Goal: Information Seeking & Learning: Learn about a topic

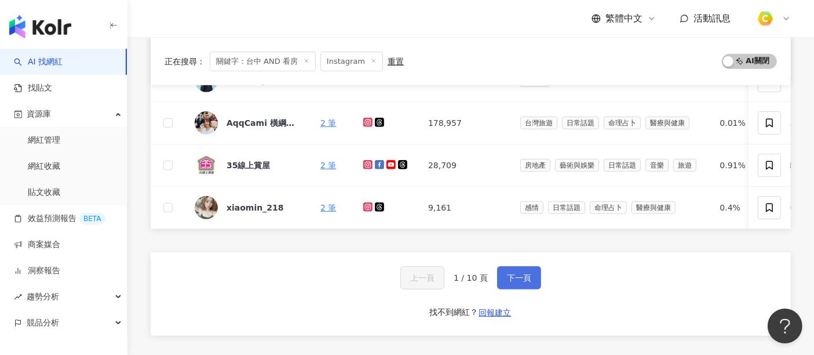
click at [522, 289] on button "下一頁" at bounding box center [519, 277] width 44 height 23
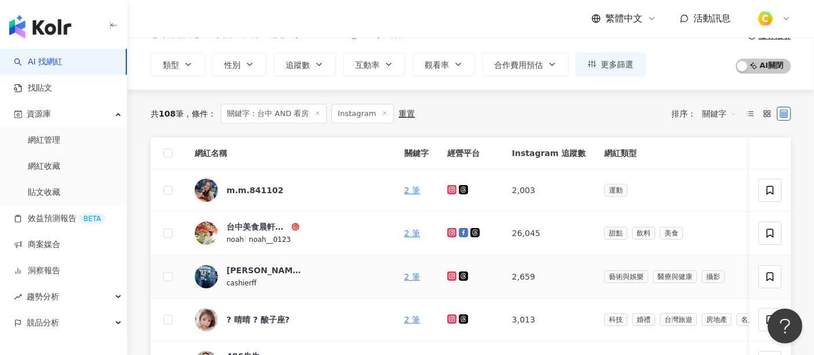
scroll to position [129, 0]
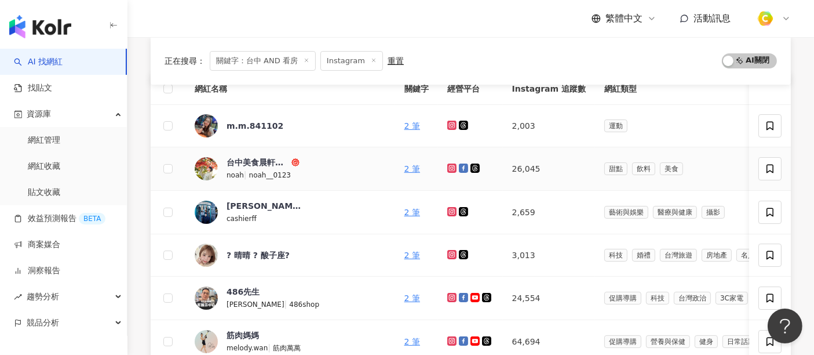
drag, startPoint x: 373, startPoint y: 168, endPoint x: 667, endPoint y: 150, distance: 293.9
click at [667, 150] on td "甜點 飲料 美食" at bounding box center [793, 168] width 396 height 43
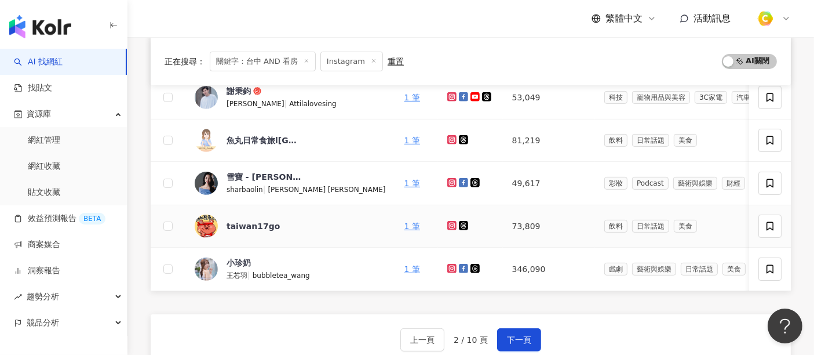
scroll to position [515, 0]
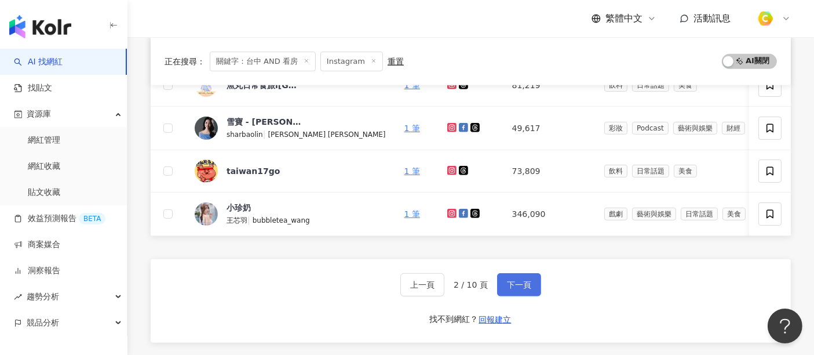
click at [528, 288] on span "下一頁" at bounding box center [519, 284] width 24 height 9
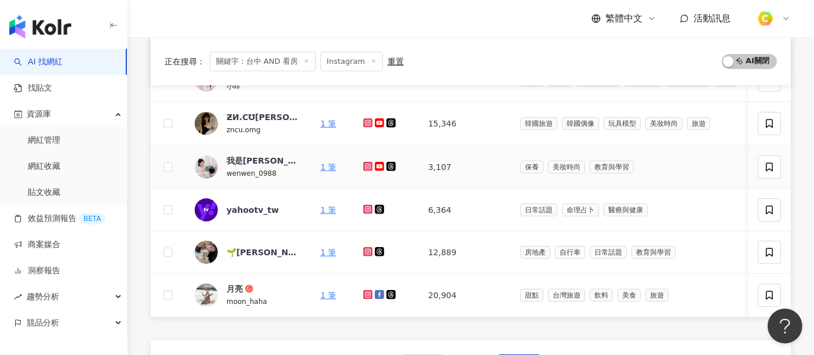
scroll to position [450, 0]
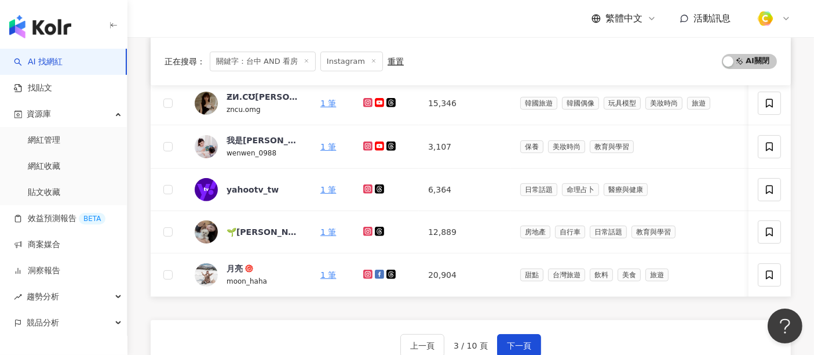
drag, startPoint x: 367, startPoint y: 143, endPoint x: 662, endPoint y: 329, distance: 348.0
click at [662, 329] on div "上一頁 3 / 10 頁 下一頁 找不到網紅？ 回報建立" at bounding box center [471, 361] width 641 height 83
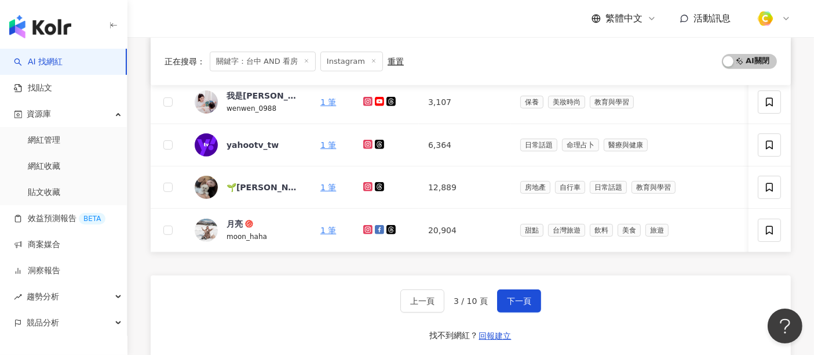
scroll to position [515, 0]
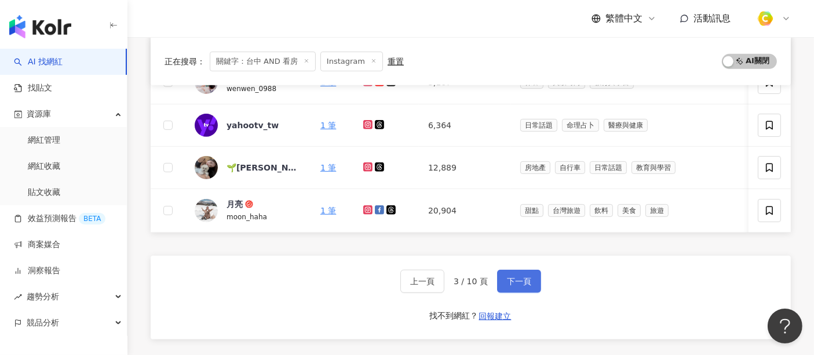
click at [510, 286] on span "下一頁" at bounding box center [519, 280] width 24 height 9
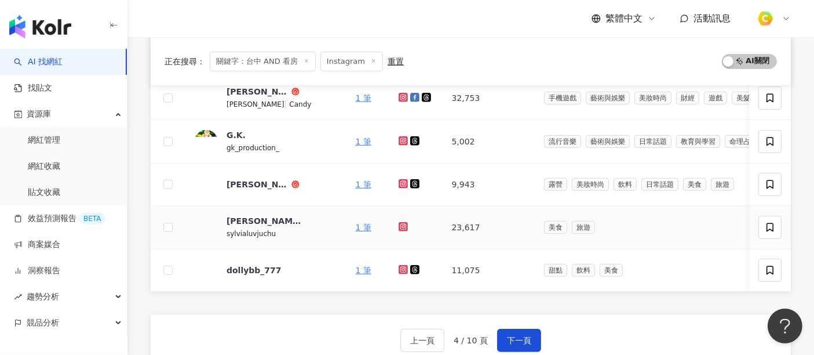
scroll to position [572, 0]
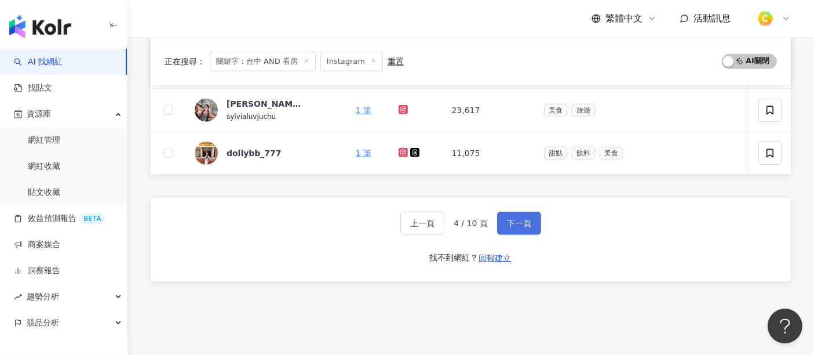
click at [511, 227] on span "下一頁" at bounding box center [519, 223] width 24 height 9
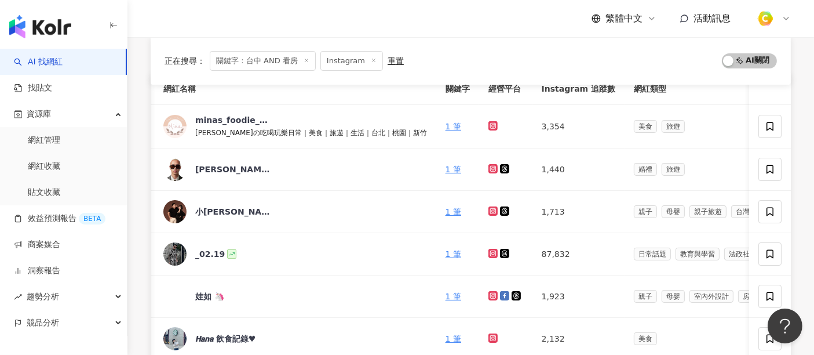
scroll to position [0, 0]
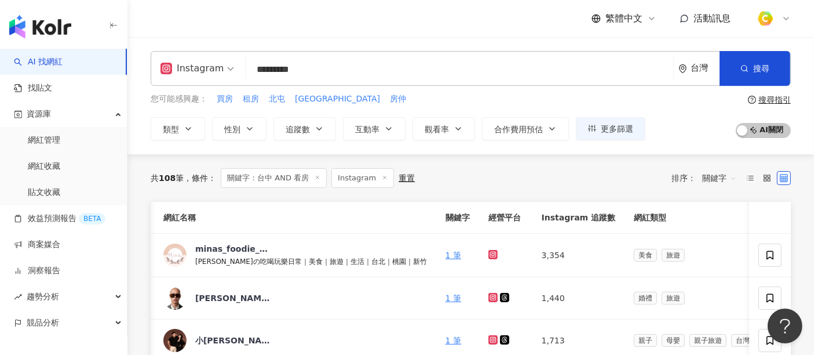
click at [369, 68] on input "*********" at bounding box center [459, 70] width 418 height 22
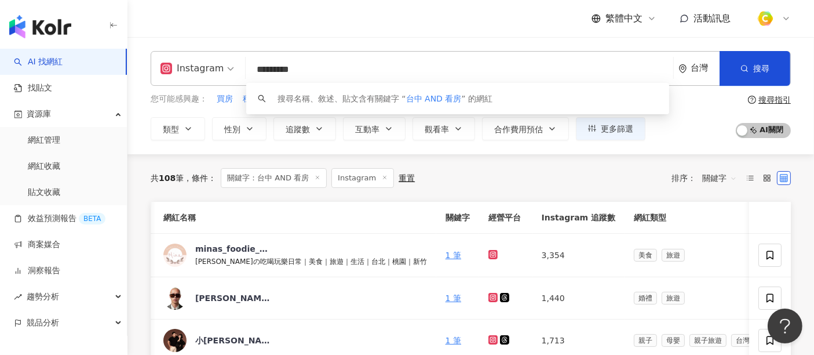
drag, startPoint x: 366, startPoint y: 72, endPoint x: 272, endPoint y: 68, distance: 94.0
click at [272, 68] on input "*********" at bounding box center [459, 70] width 418 height 22
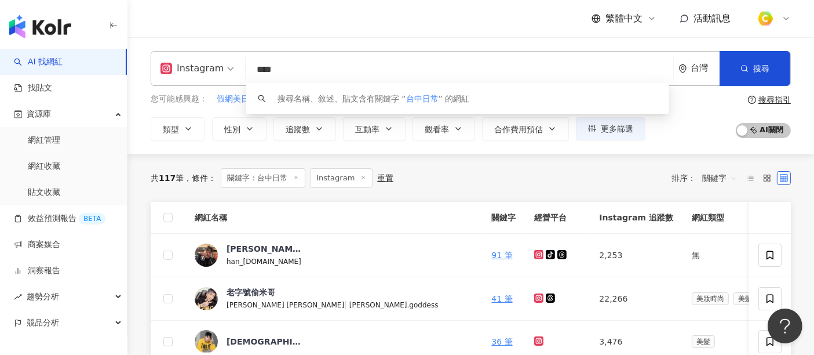
click at [474, 179] on div "共 117 筆 條件 ： 關鍵字：台中日常 Instagram 重置 排序： 關鍵字" at bounding box center [471, 178] width 641 height 20
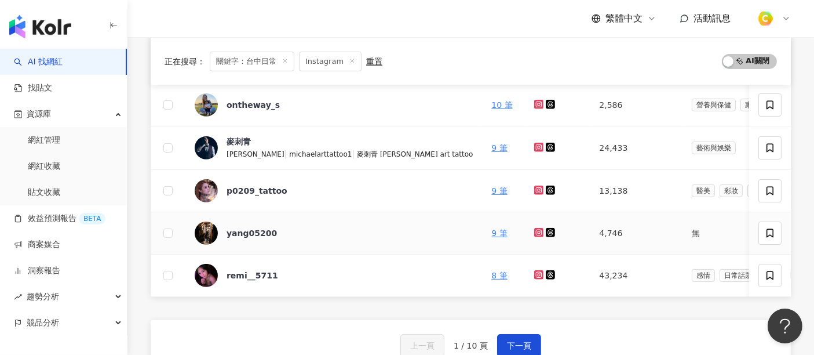
scroll to position [515, 0]
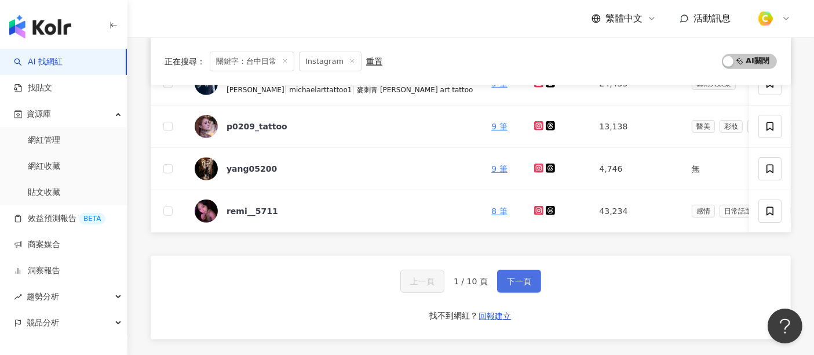
click at [532, 290] on button "下一頁" at bounding box center [519, 281] width 44 height 23
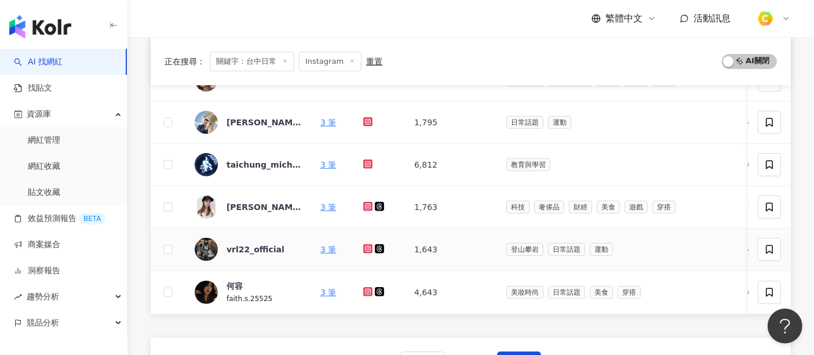
scroll to position [450, 0]
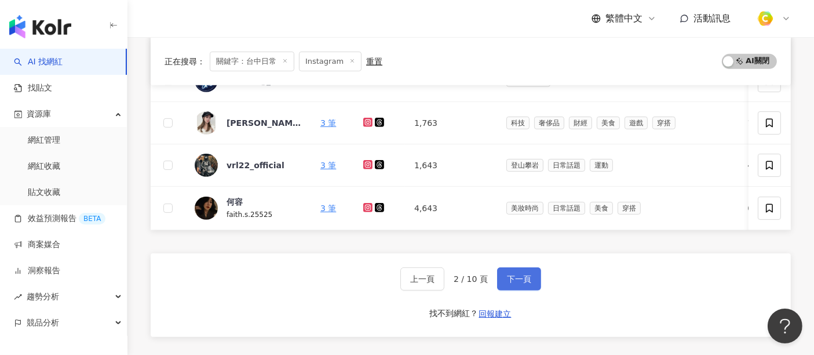
click at [518, 279] on span "下一頁" at bounding box center [519, 278] width 24 height 9
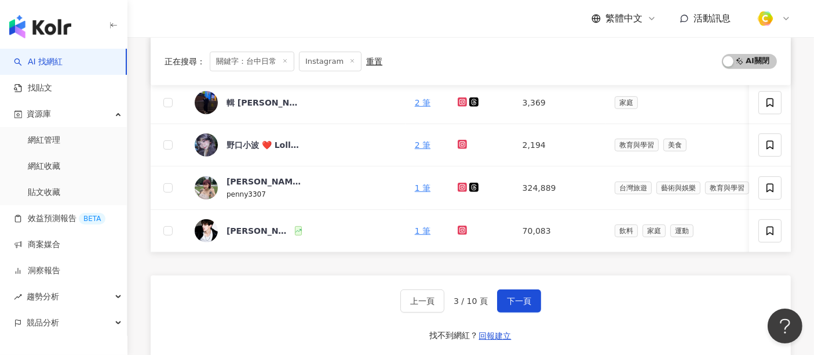
scroll to position [515, 0]
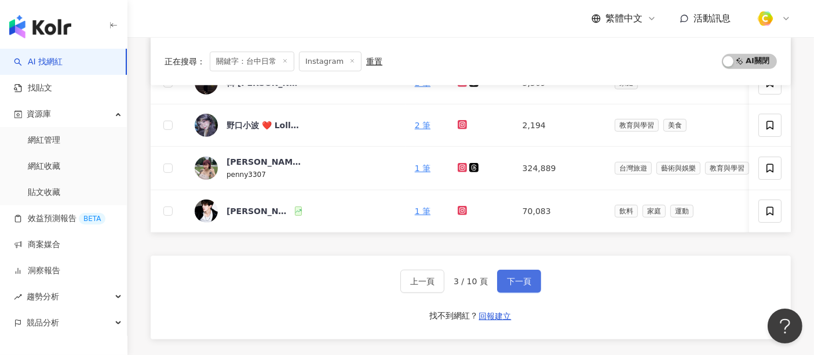
click at [523, 286] on span "下一頁" at bounding box center [519, 280] width 24 height 9
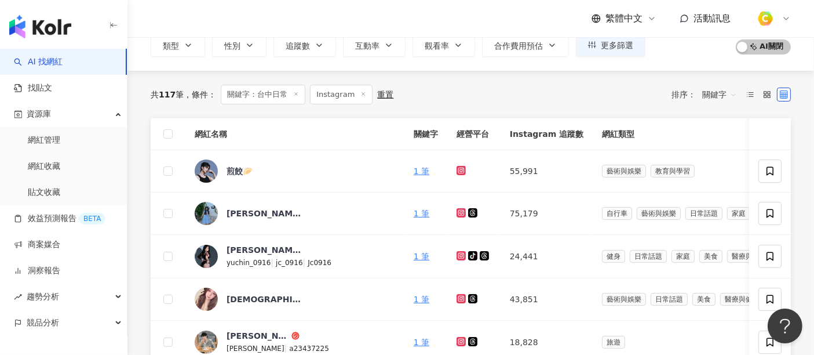
scroll to position [0, 0]
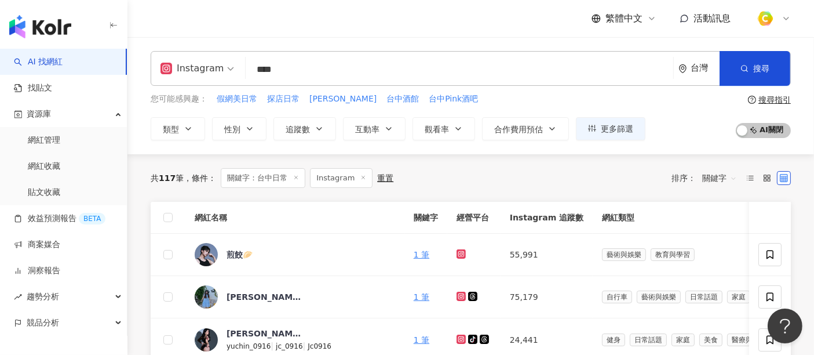
click at [338, 64] on input "****" at bounding box center [459, 70] width 418 height 22
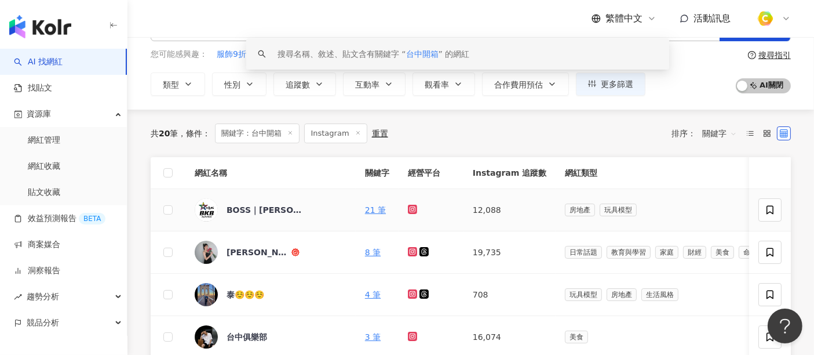
scroll to position [64, 0]
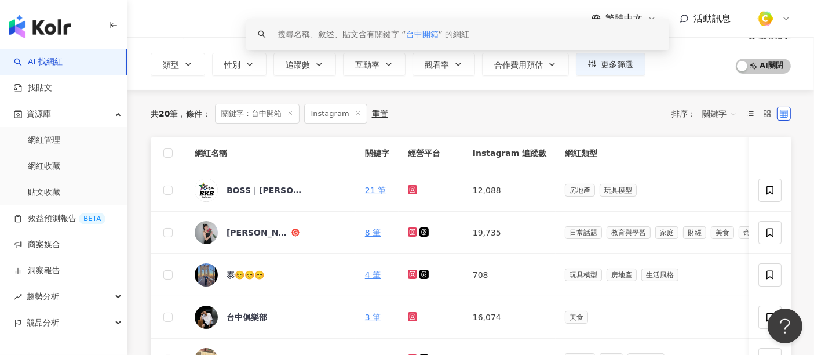
click at [488, 115] on div "共 20 筆 條件 ： 關鍵字：台中開箱 Instagram 重置 排序： 關鍵字" at bounding box center [471, 114] width 641 height 20
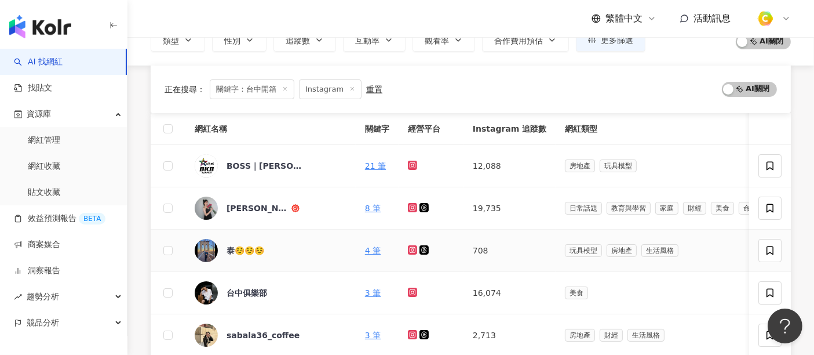
scroll to position [0, 0]
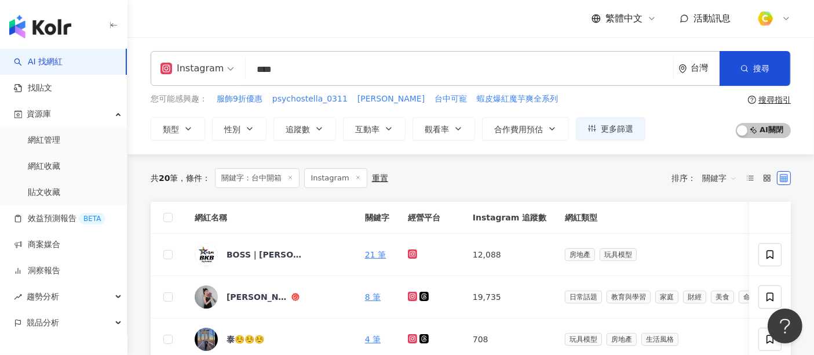
click at [322, 60] on input "****" at bounding box center [459, 70] width 418 height 22
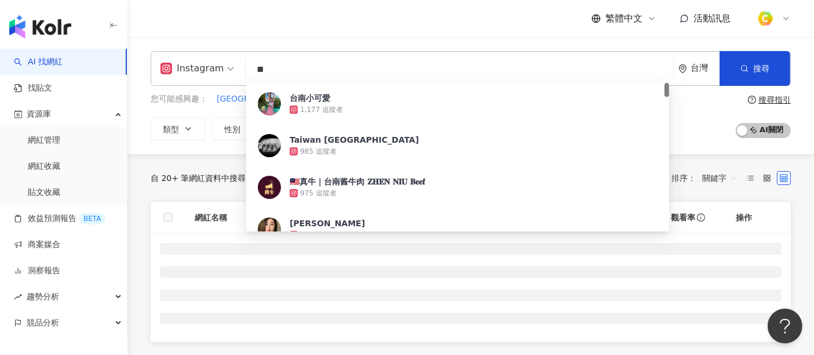
click at [336, 63] on input "**" at bounding box center [459, 70] width 418 height 22
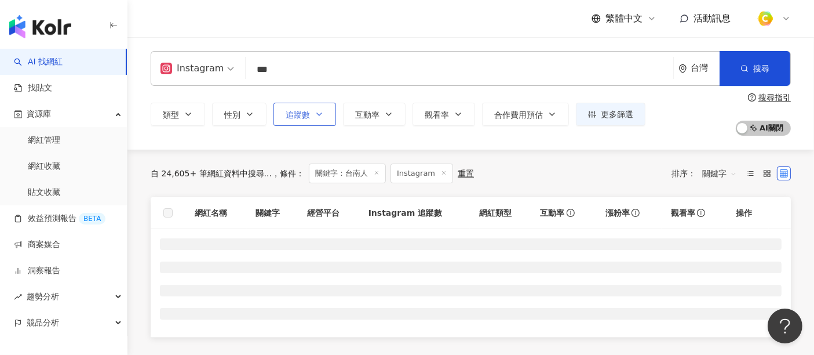
type input "***"
click at [294, 117] on span "追蹤數" at bounding box center [298, 114] width 24 height 9
type input "*"
type input "*******"
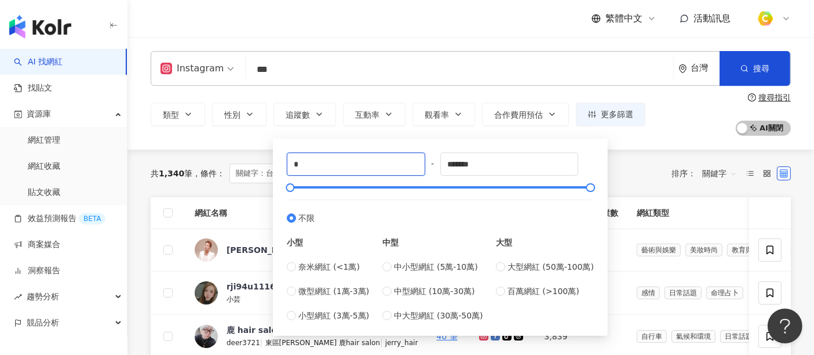
drag, startPoint x: 318, startPoint y: 163, endPoint x: 258, endPoint y: 165, distance: 60.3
type input "****"
click at [470, 179] on div "**** - ******* 不限 小型 奈米網紅 (<1萬) 微型網紅 (1萬-3萬) 小型網紅 (3萬-5萬) 中型 中小型網紅 (5萬-10萬) 中型網…" at bounding box center [440, 236] width 307 height 169
click at [482, 168] on input "*******" at bounding box center [509, 164] width 137 height 22
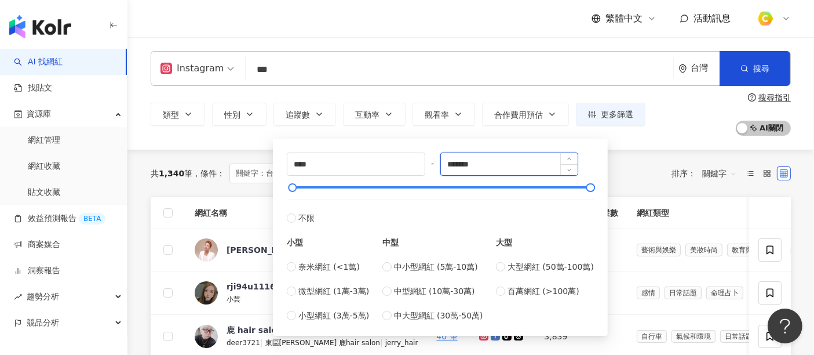
drag, startPoint x: 489, startPoint y: 166, endPoint x: 481, endPoint y: 173, distance: 10.8
click at [439, 162] on div "**** - ******* 不限 小型 奈米網紅 (<1萬) 微型網紅 (1萬-3萬) 小型網紅 (3萬-5萬) 中型 中小型網紅 (5萬-10萬) 中型網…" at bounding box center [440, 236] width 307 height 169
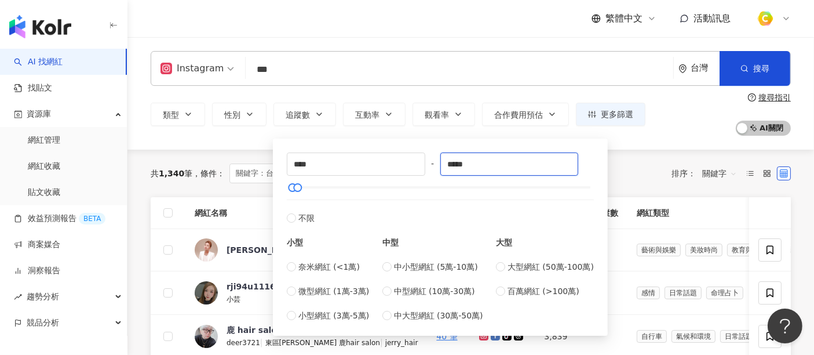
type input "*****"
click at [635, 163] on div "共 1,340 筆 條件 ： 關鍵字：台南人 Instagram 重置 排序： 關鍵字" at bounding box center [471, 173] width 641 height 20
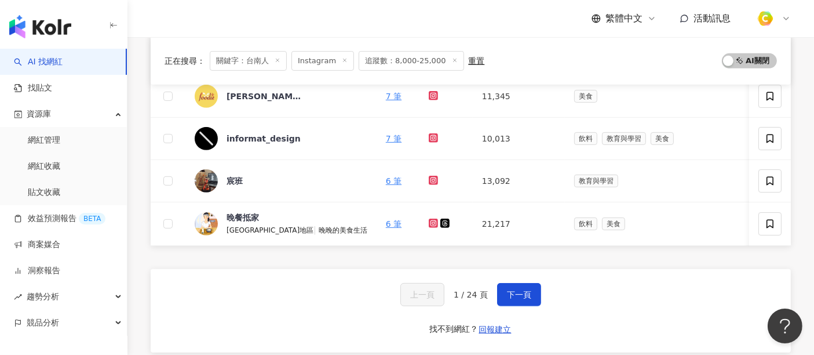
scroll to position [515, 0]
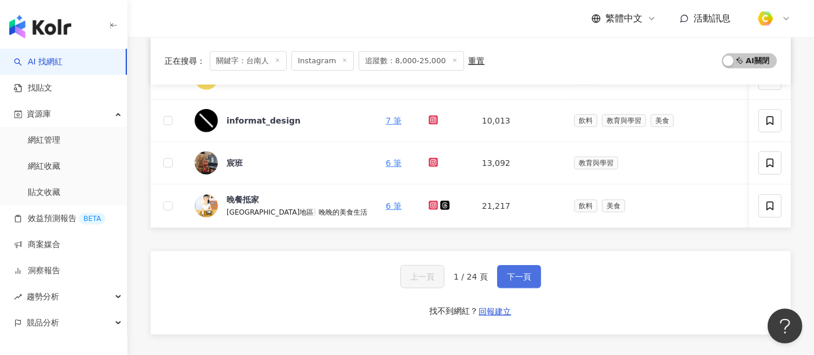
click at [508, 281] on span "下一頁" at bounding box center [519, 276] width 24 height 9
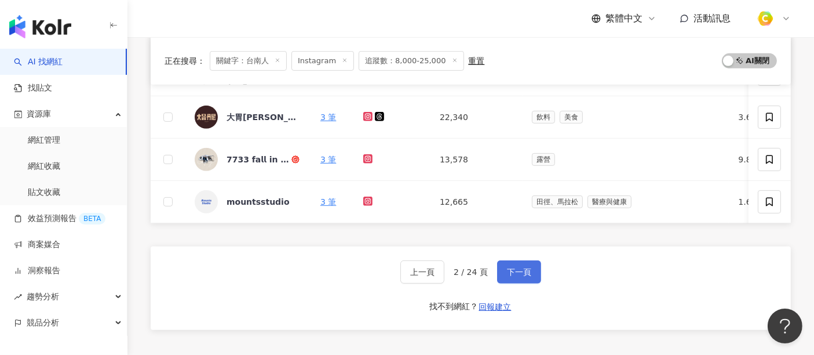
click at [522, 274] on span "下一頁" at bounding box center [519, 271] width 24 height 9
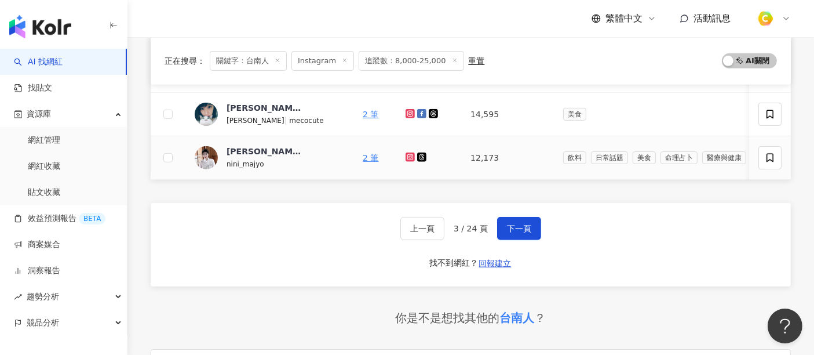
scroll to position [583, 0]
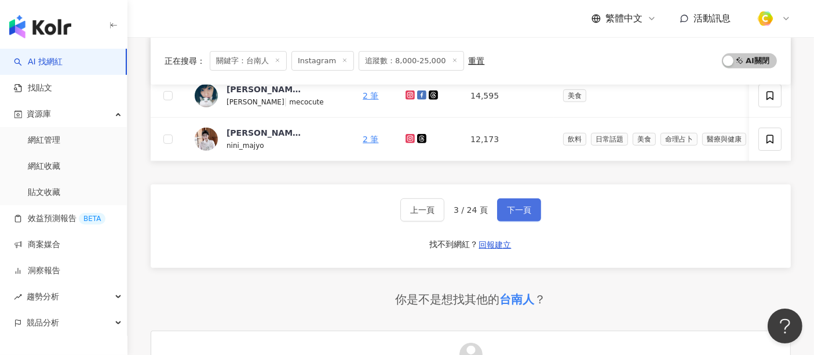
click at [510, 213] on span "下一頁" at bounding box center [519, 209] width 24 height 9
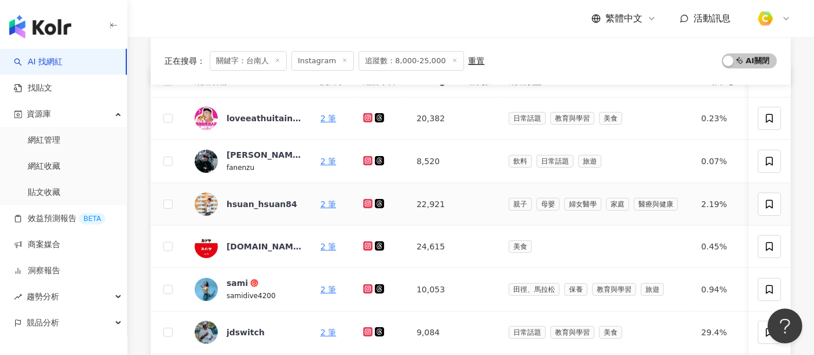
scroll to position [0, 0]
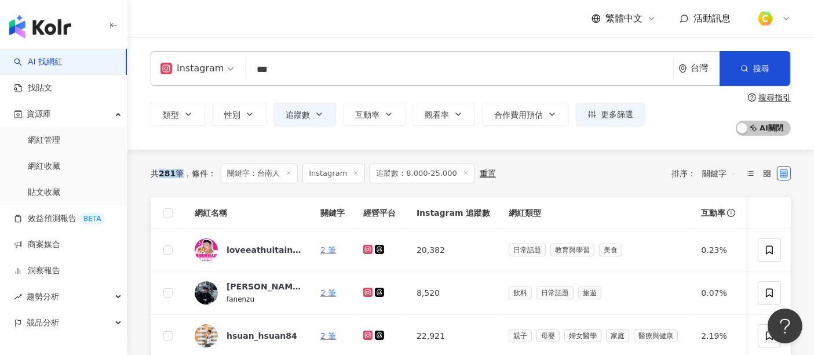
drag, startPoint x: 177, startPoint y: 170, endPoint x: 162, endPoint y: 175, distance: 15.9
click at [162, 175] on div "共 281 筆" at bounding box center [167, 173] width 33 height 9
click at [165, 184] on div "共 281 筆 條件 ： 關鍵字：台南人 Instagram 追蹤數：8,000-25,000 重置 排序： 關鍵字" at bounding box center [471, 174] width 641 height 48
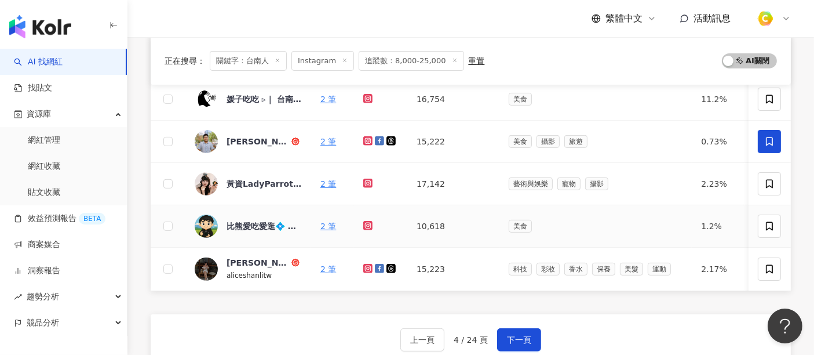
scroll to position [515, 0]
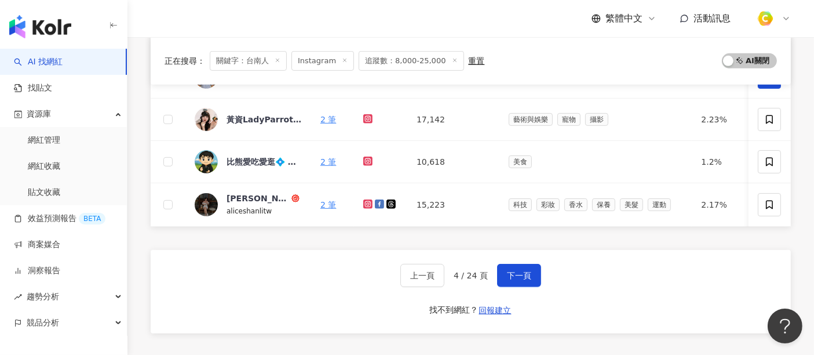
click at [540, 285] on div "上一頁 4 / 24 頁 下一頁 找不到網紅？ 回報建立" at bounding box center [471, 291] width 641 height 83
click at [524, 280] on span "下一頁" at bounding box center [519, 275] width 24 height 9
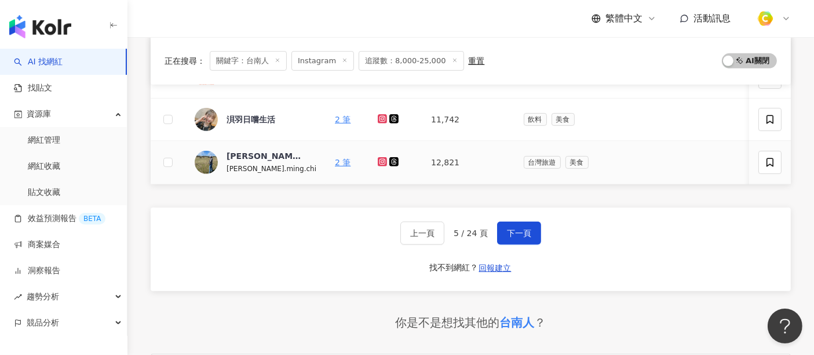
scroll to position [580, 0]
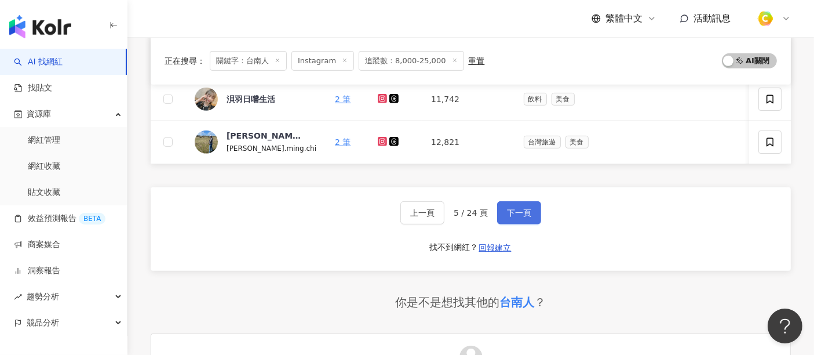
click at [516, 217] on span "下一頁" at bounding box center [519, 212] width 24 height 9
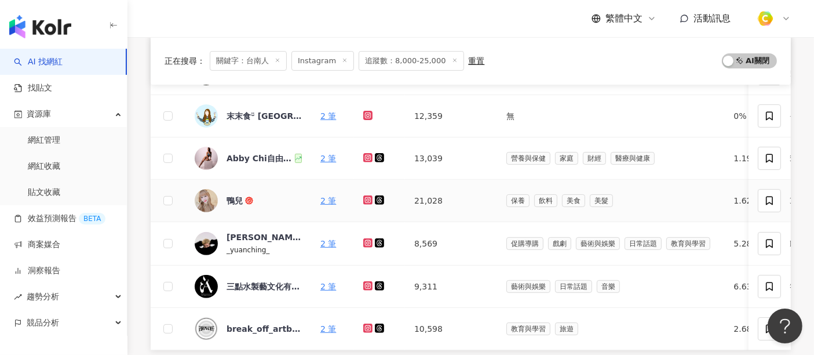
scroll to position [453, 0]
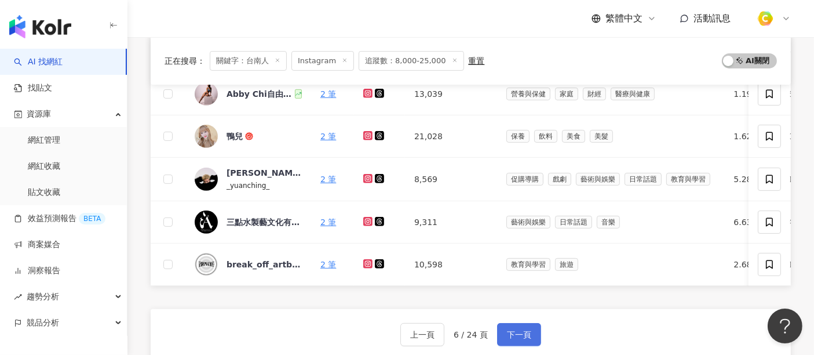
click at [514, 337] on span "下一頁" at bounding box center [519, 334] width 24 height 9
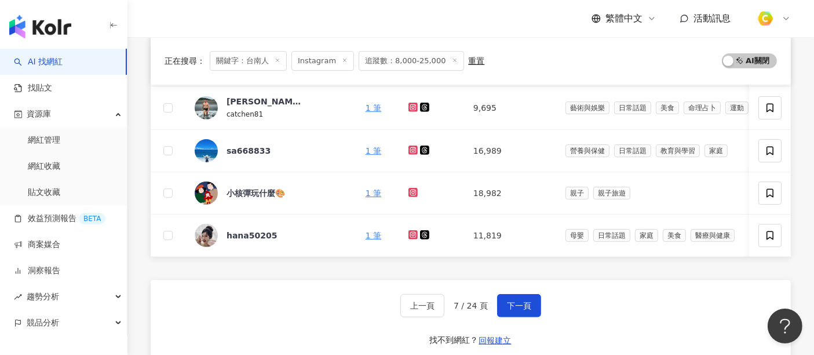
scroll to position [515, 0]
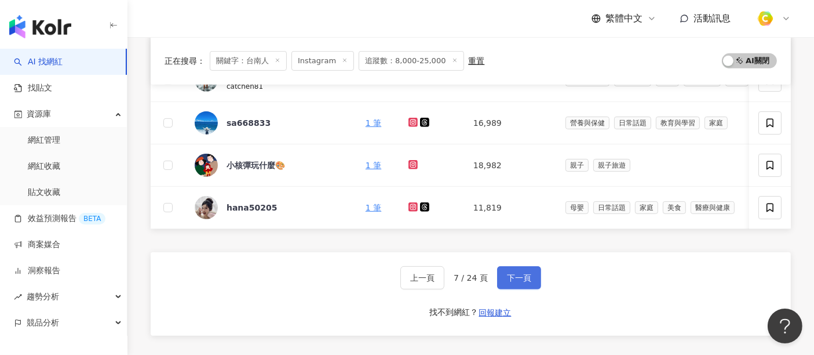
click at [532, 283] on button "下一頁" at bounding box center [519, 277] width 44 height 23
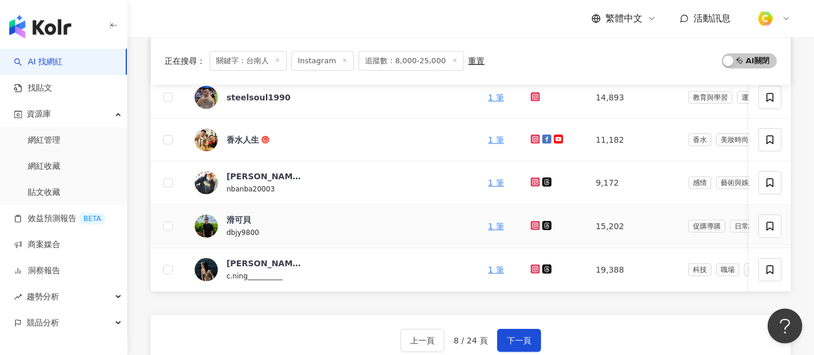
scroll to position [518, 0]
